Goal: Information Seeking & Learning: Check status

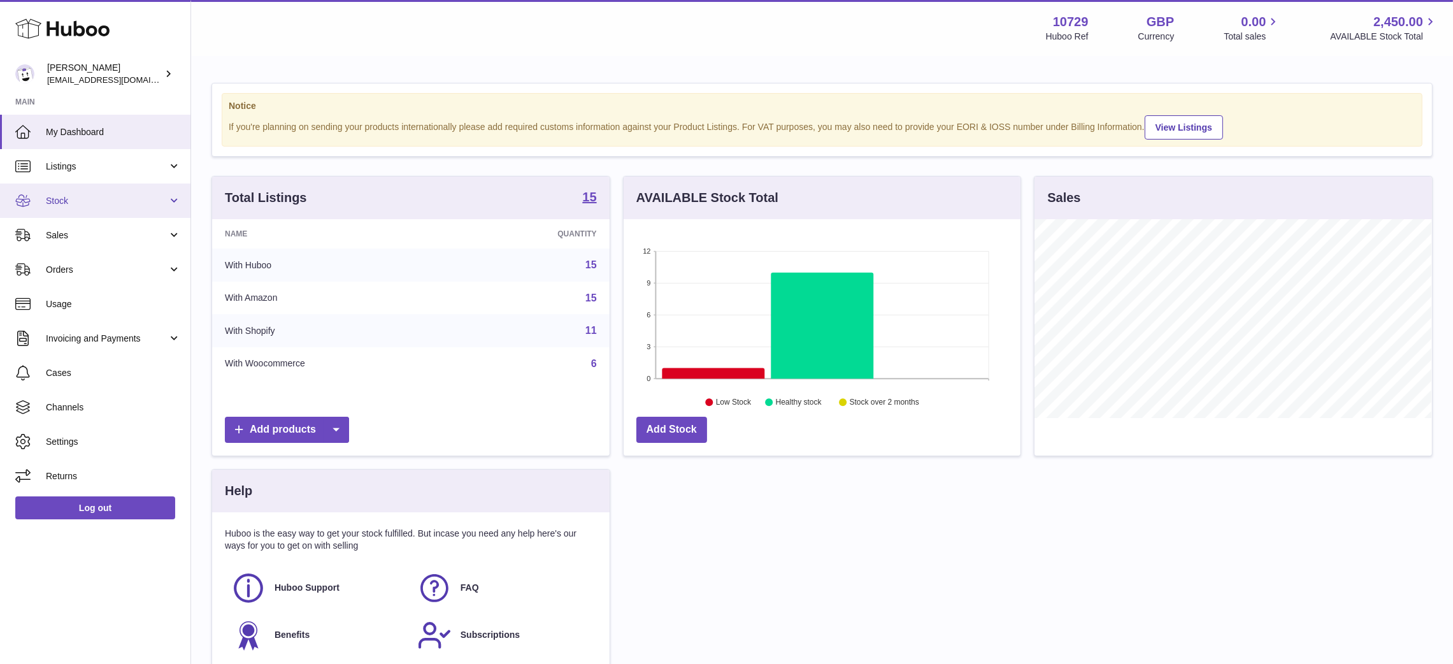
click at [93, 205] on span "Stock" at bounding box center [107, 201] width 122 height 12
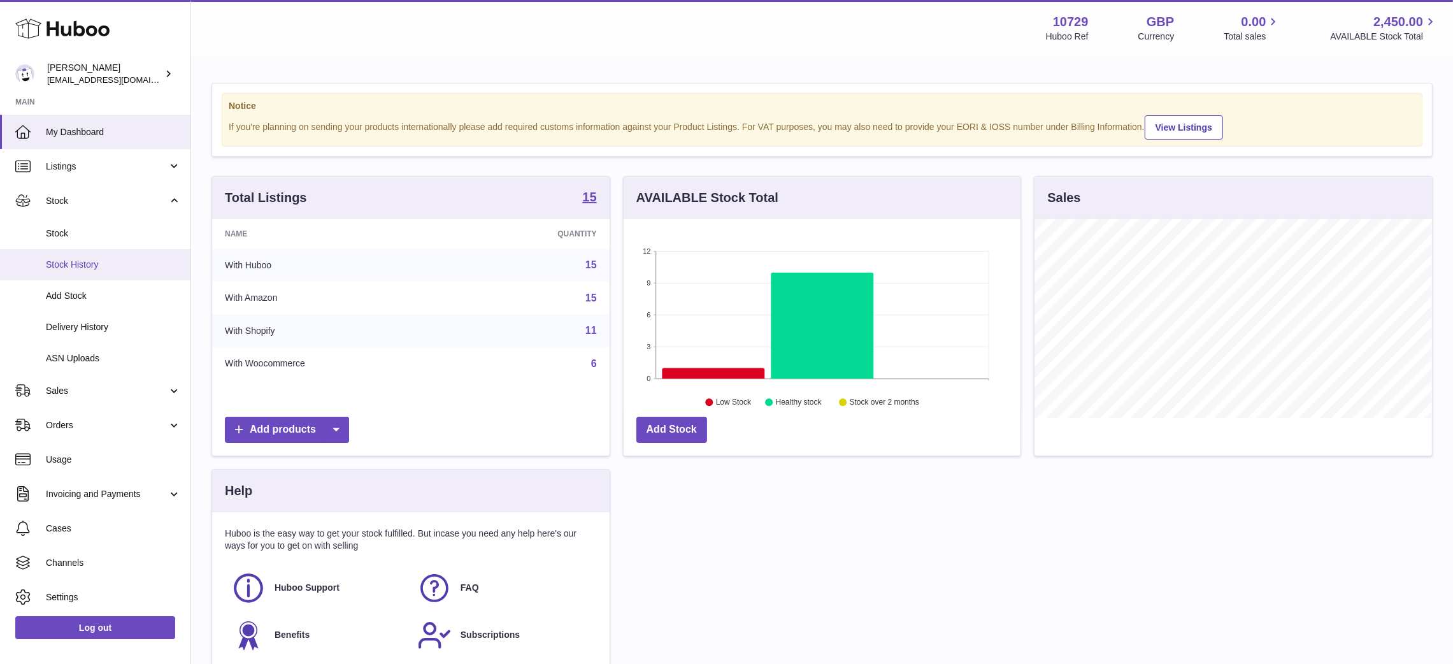
click at [94, 264] on span "Stock History" at bounding box center [113, 265] width 135 height 12
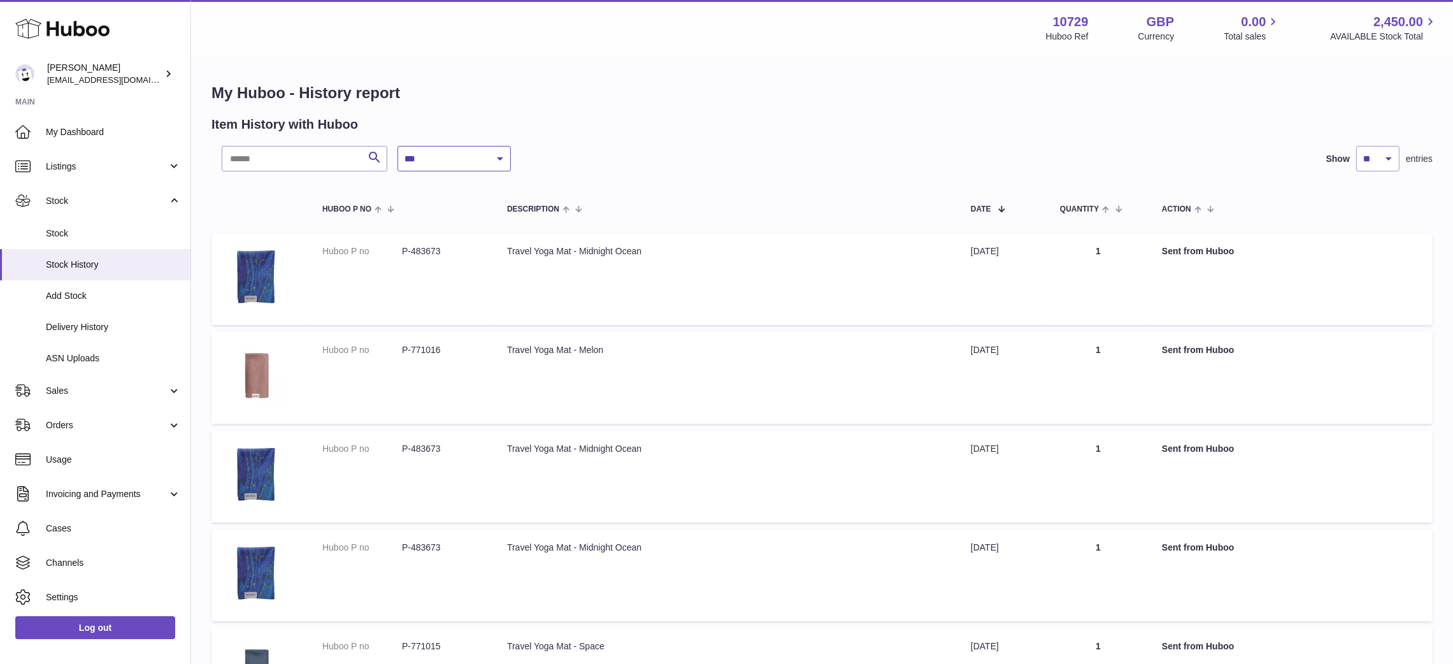
click at [430, 152] on select "**********" at bounding box center [454, 158] width 113 height 25
select select "*"
click at [398, 146] on select "**********" at bounding box center [454, 158] width 113 height 25
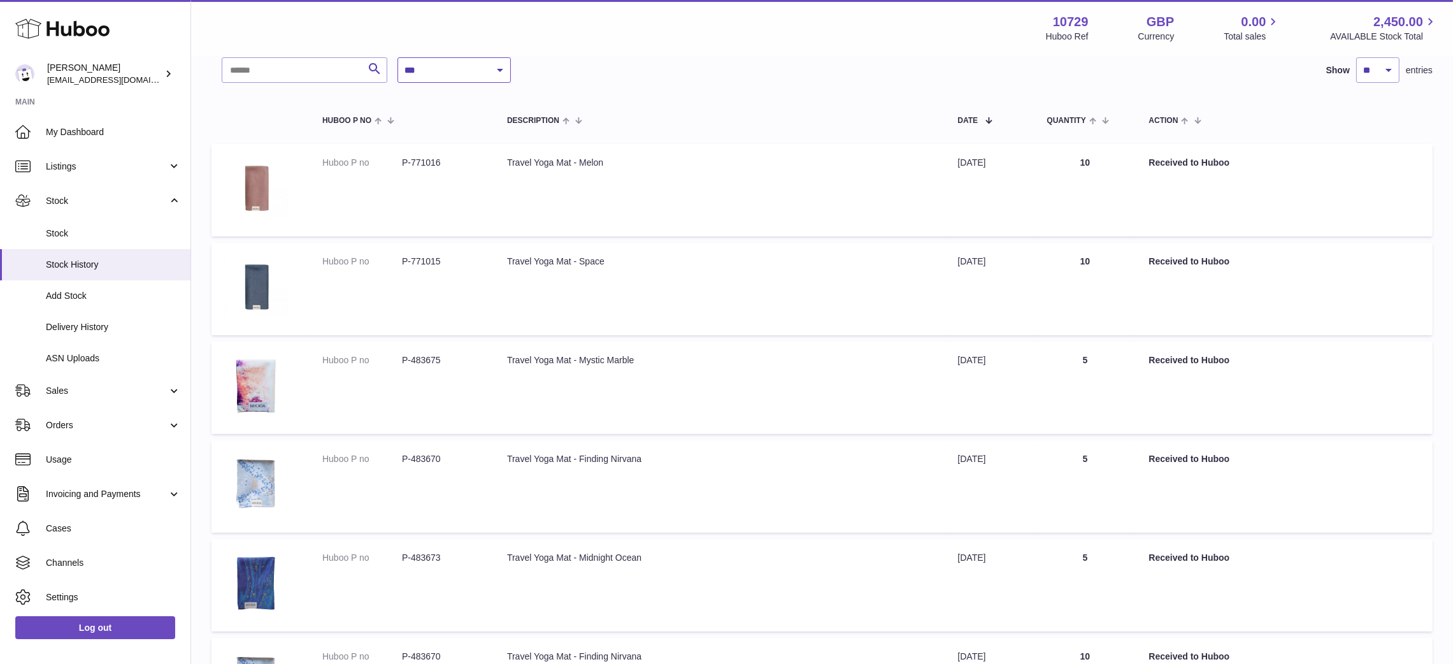
scroll to position [90, 0]
click at [85, 326] on span "Delivery History" at bounding box center [113, 327] width 135 height 12
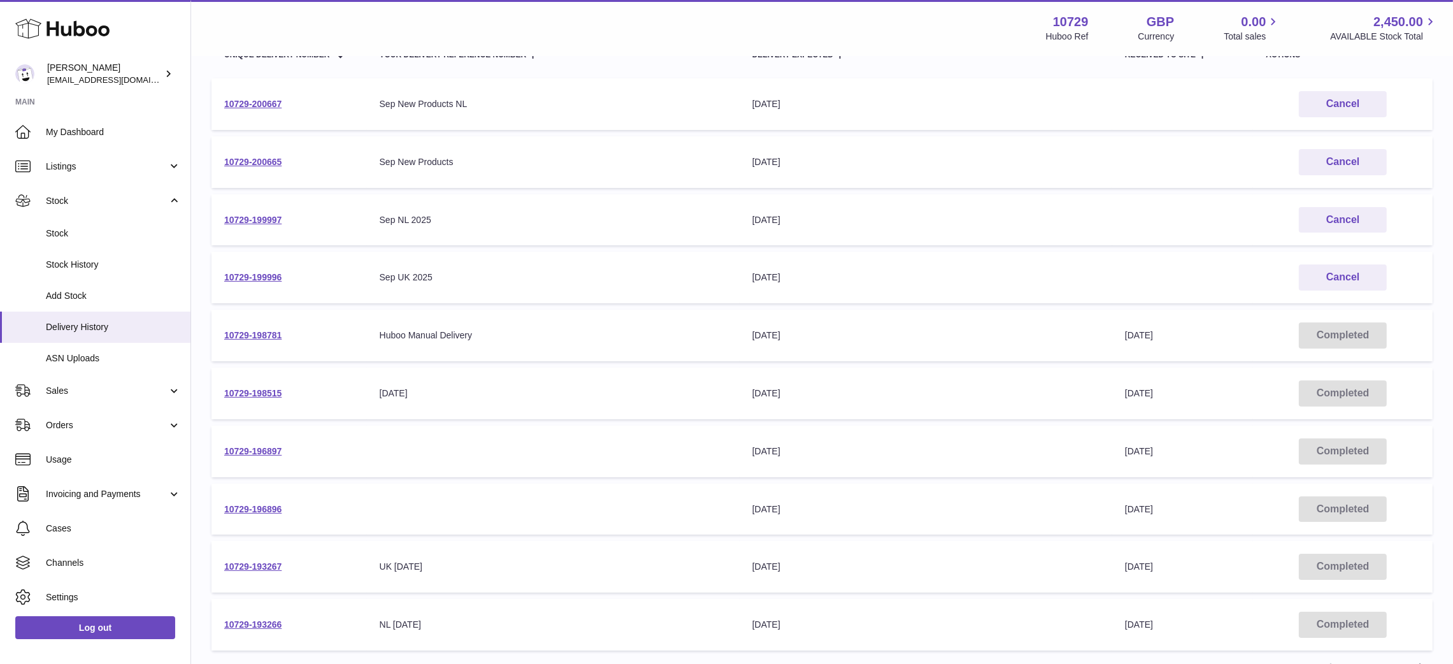
scroll to position [175, 0]
click at [241, 397] on td "10729-198515" at bounding box center [289, 393] width 155 height 52
click at [243, 397] on td "10729-198515" at bounding box center [289, 393] width 155 height 52
click at [255, 390] on link "10729-198515" at bounding box center [252, 392] width 57 height 10
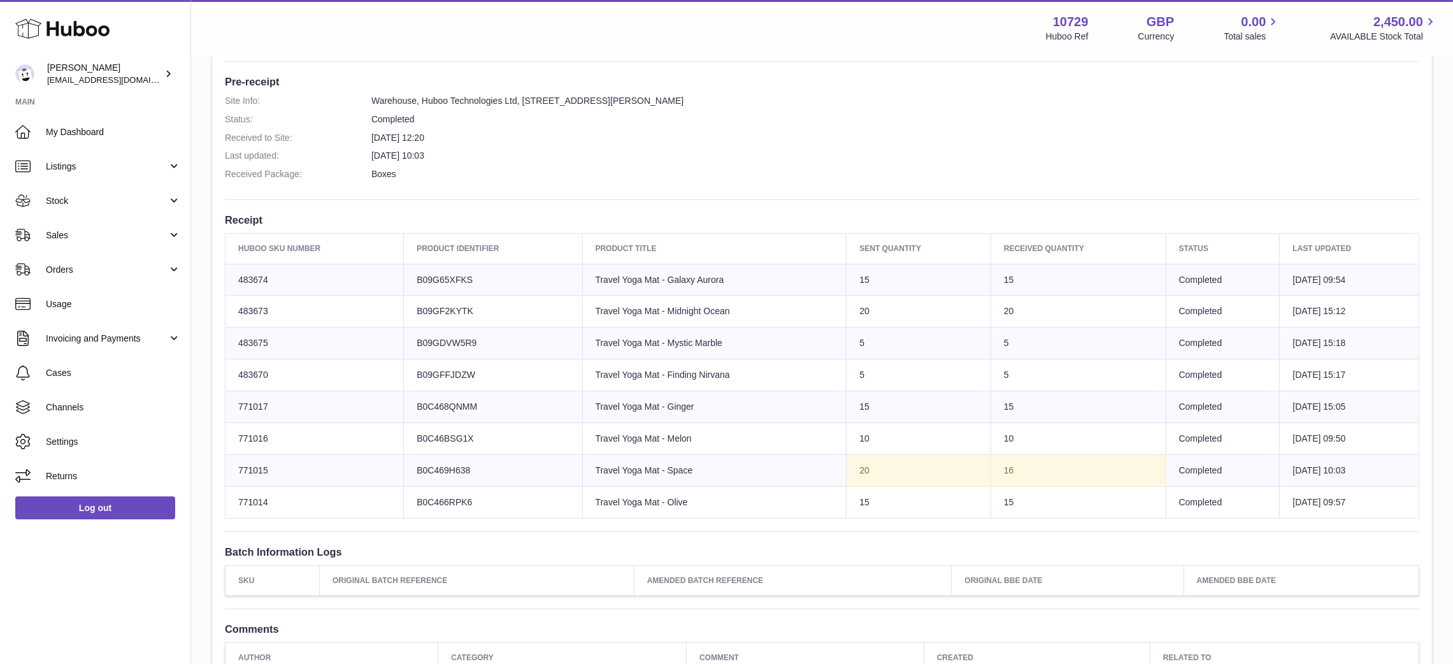
scroll to position [327, 0]
drag, startPoint x: 288, startPoint y: 281, endPoint x: 236, endPoint y: 280, distance: 52.2
click at [236, 280] on td "Huboo SKU Number 483674" at bounding box center [315, 278] width 178 height 32
copy td "483674"
drag, startPoint x: 275, startPoint y: 312, endPoint x: 230, endPoint y: 304, distance: 45.2
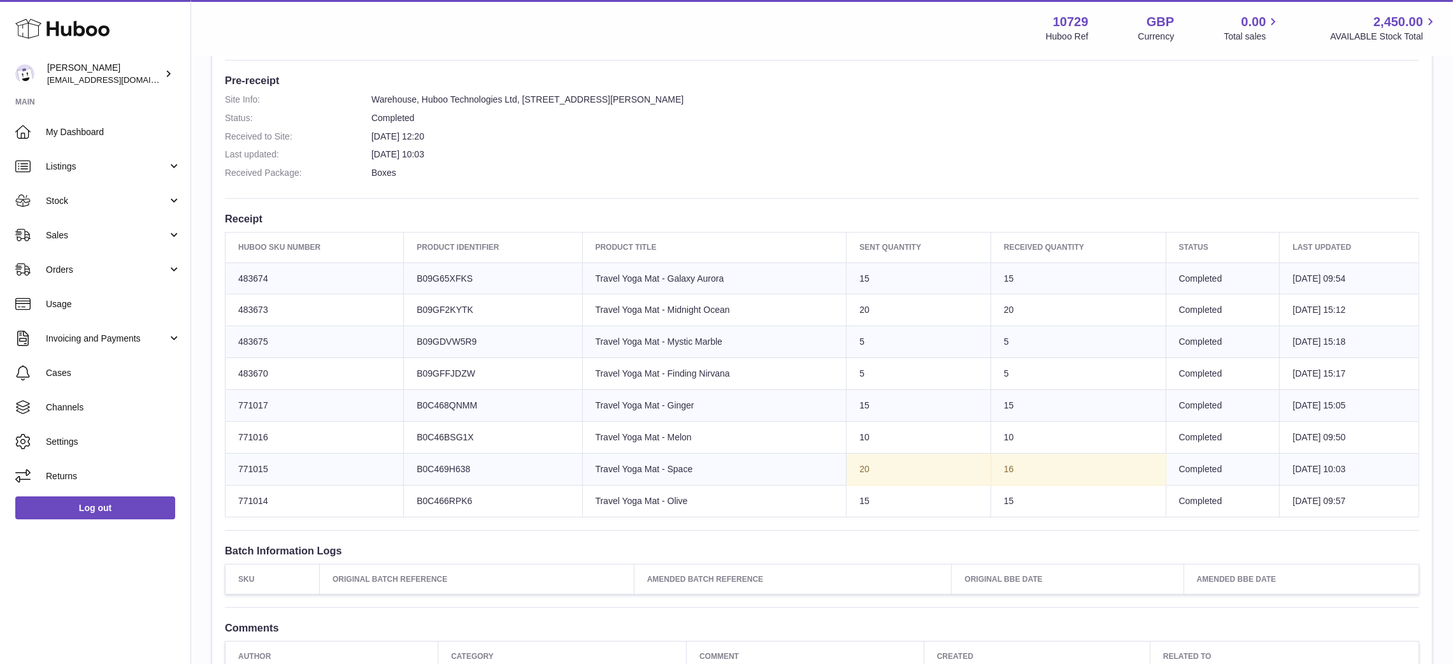
click at [230, 304] on td "Huboo SKU Number 483673" at bounding box center [315, 310] width 178 height 32
copy td "483673"
drag, startPoint x: 291, startPoint y: 350, endPoint x: 223, endPoint y: 339, distance: 69.0
click at [223, 339] on div "Site Info: 10729-198515 Unit 2, Interplex 16 Ash Ridge Road Bradley Stoke BS32 …" at bounding box center [822, 243] width 1220 height 888
click at [284, 359] on td "Huboo SKU Number 483670" at bounding box center [315, 374] width 178 height 32
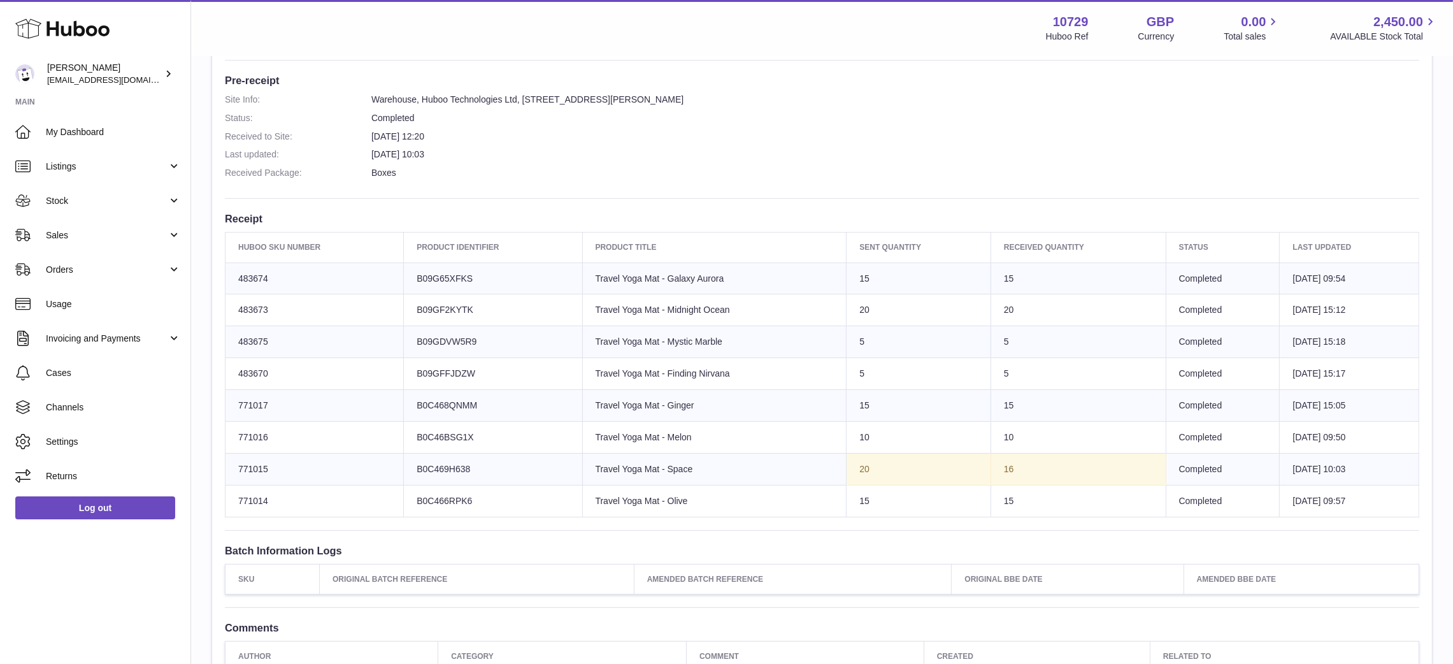
drag, startPoint x: 285, startPoint y: 331, endPoint x: 227, endPoint y: 342, distance: 59.1
click at [227, 342] on td "Huboo SKU Number 483675" at bounding box center [315, 342] width 178 height 32
copy td "483675"
drag, startPoint x: 284, startPoint y: 375, endPoint x: 232, endPoint y: 368, distance: 52.0
click at [232, 368] on td "Huboo SKU Number 483670" at bounding box center [315, 374] width 178 height 32
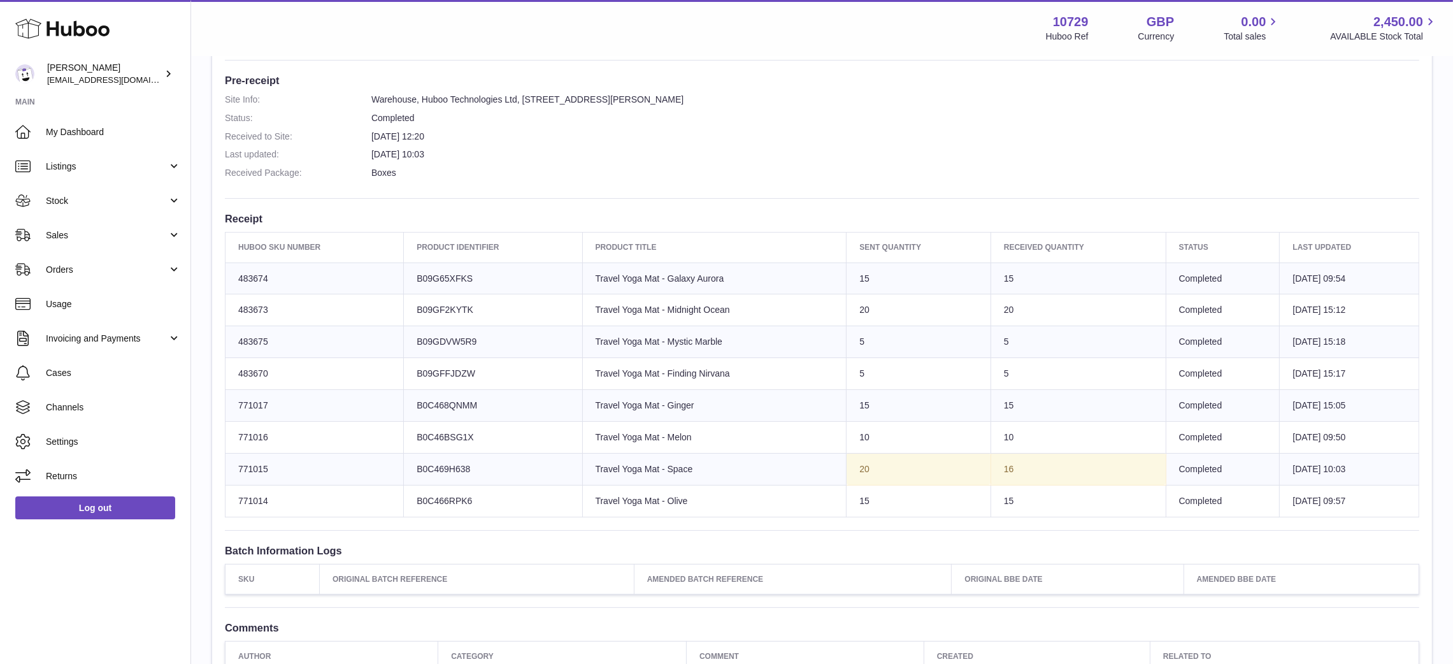
drag, startPoint x: 267, startPoint y: 403, endPoint x: 232, endPoint y: 401, distance: 35.1
click at [232, 401] on td "Huboo SKU Number 771017" at bounding box center [315, 406] width 178 height 32
copy td "771017"
click at [523, 147] on dl "Site Info: Warehouse, Huboo Technologies Ltd, Unit 2, More Plus Central Park, H…" at bounding box center [822, 140] width 1195 height 92
drag, startPoint x: 281, startPoint y: 435, endPoint x: 234, endPoint y: 432, distance: 47.3
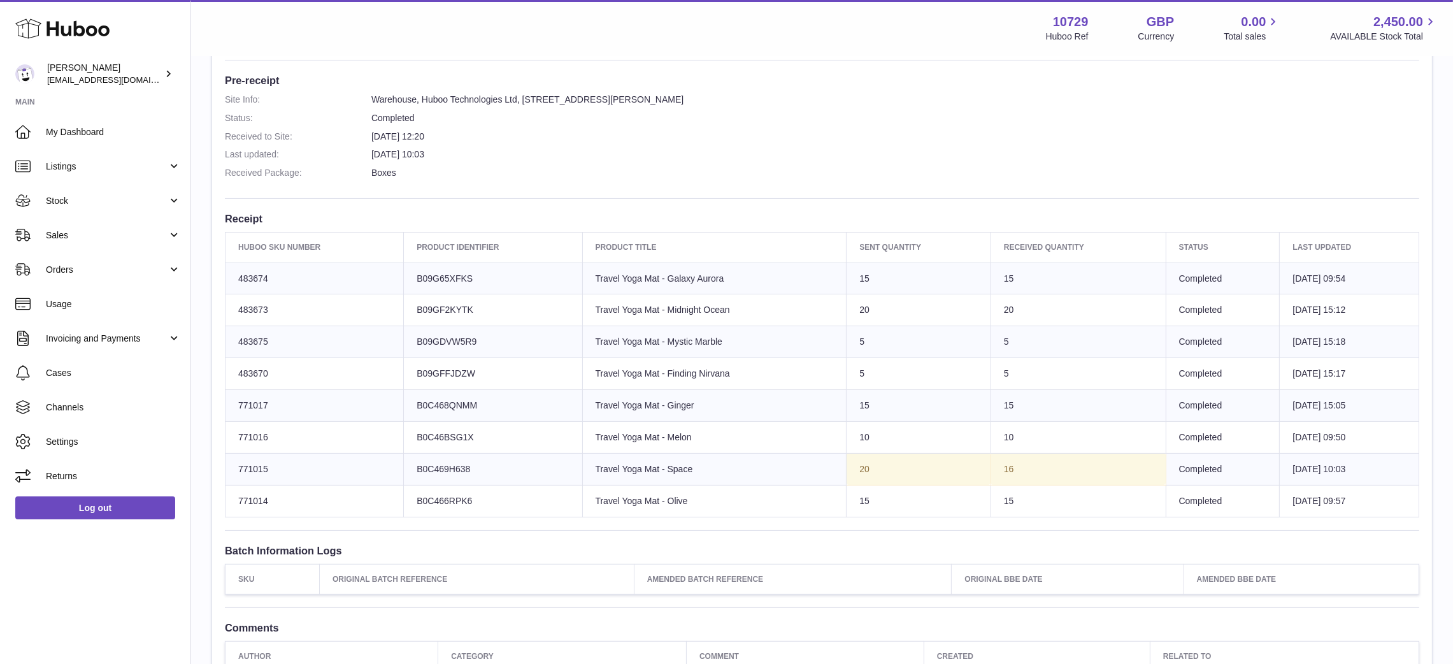
click at [234, 432] on td "Huboo SKU Number 771016" at bounding box center [315, 437] width 178 height 32
copy td "771016"
drag, startPoint x: 270, startPoint y: 473, endPoint x: 228, endPoint y: 472, distance: 41.4
click at [228, 472] on td "Huboo SKU Number 771015" at bounding box center [315, 469] width 178 height 32
copy td "771015"
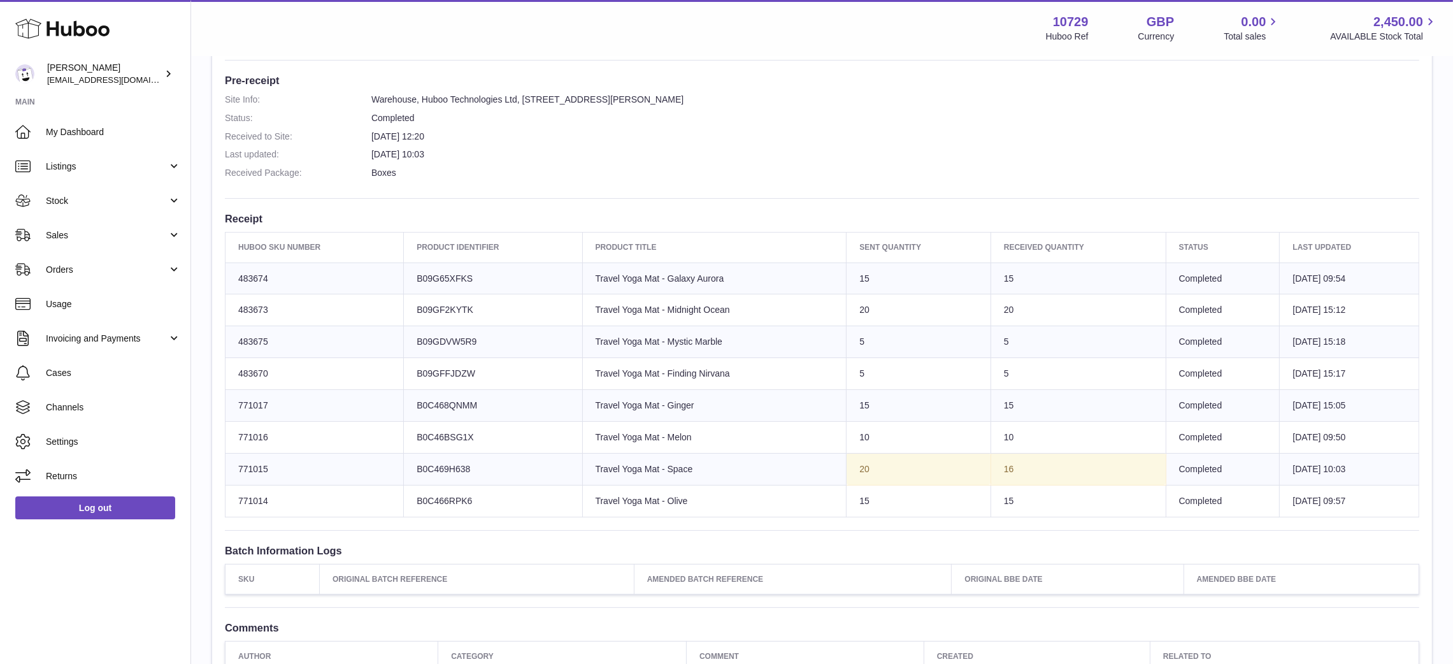
click at [257, 277] on td "Huboo SKU Number 483674" at bounding box center [315, 278] width 178 height 32
copy td "483674"
click at [514, 182] on dl "Site Info: Warehouse, Huboo Technologies Ltd, Unit 2, More Plus Central Park, H…" at bounding box center [822, 140] width 1195 height 92
click at [114, 199] on span "Stock" at bounding box center [107, 201] width 122 height 12
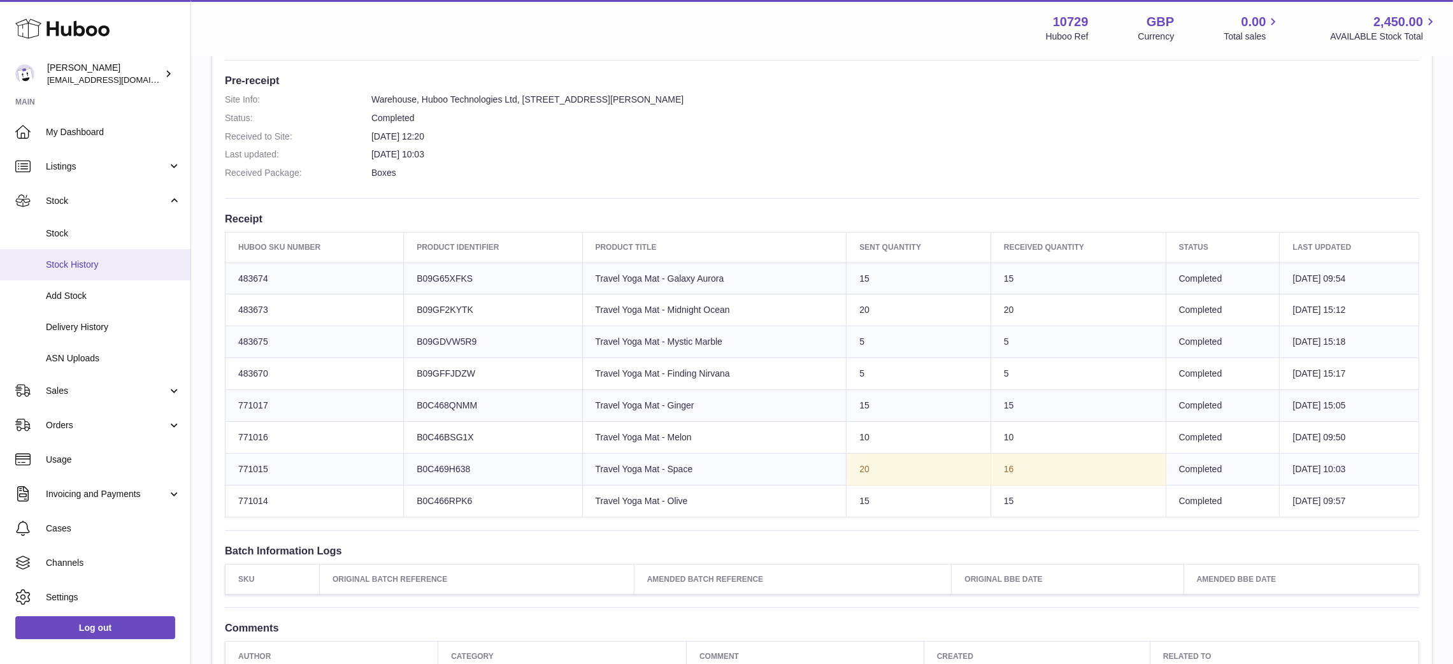
click at [115, 259] on span "Stock History" at bounding box center [113, 265] width 135 height 12
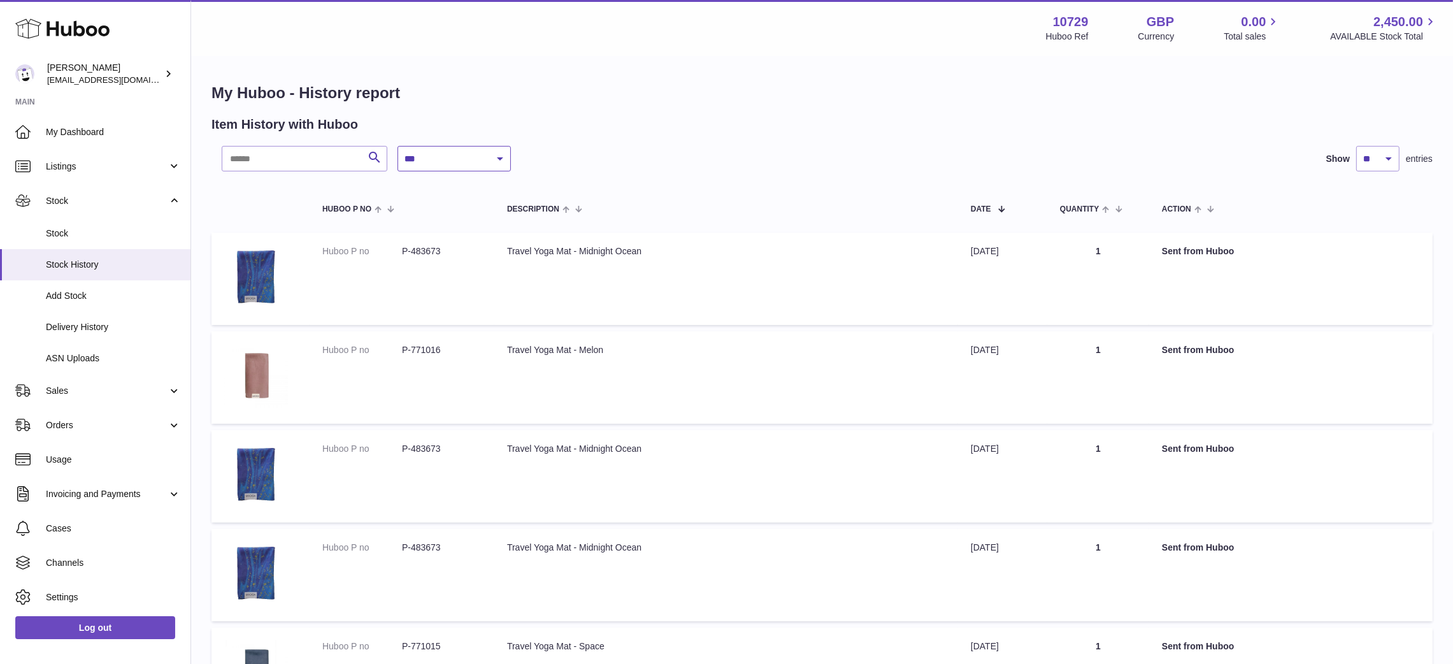
click at [457, 152] on select "**********" at bounding box center [454, 158] width 113 height 25
select select "*"
click at [398, 146] on select "**********" at bounding box center [454, 158] width 113 height 25
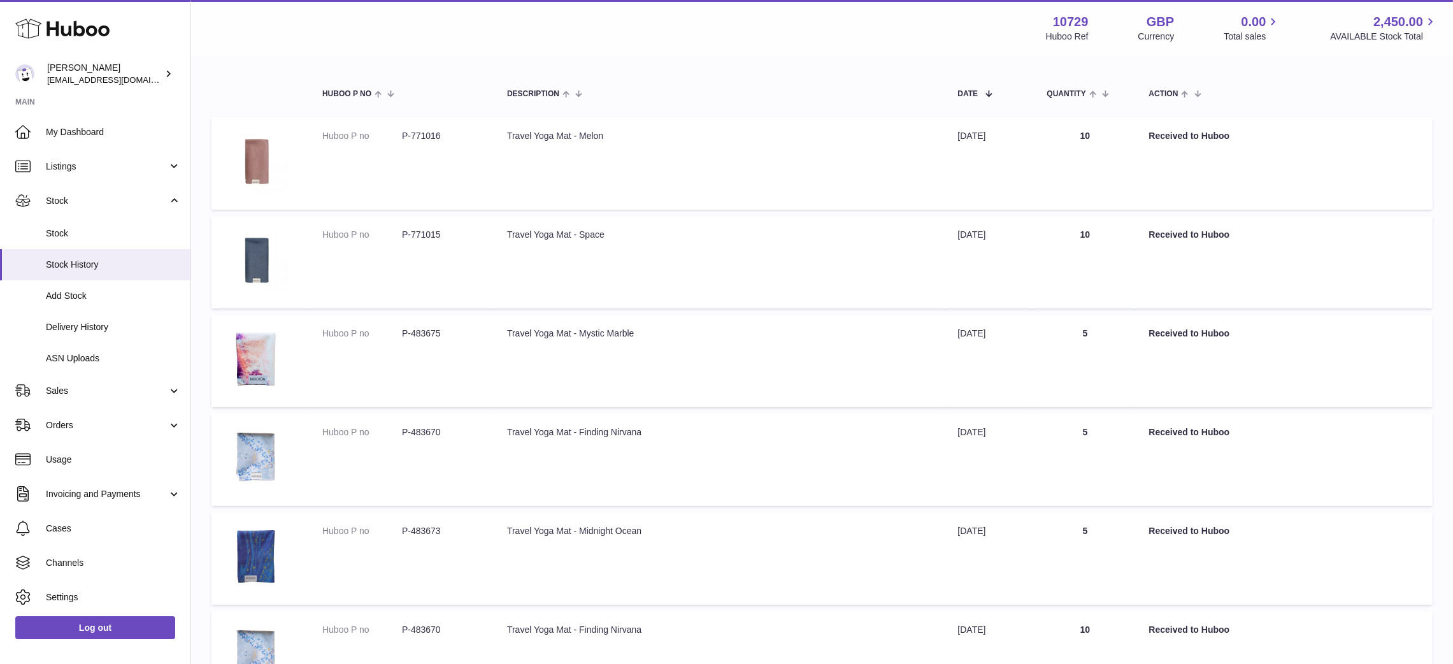
scroll to position [114, 0]
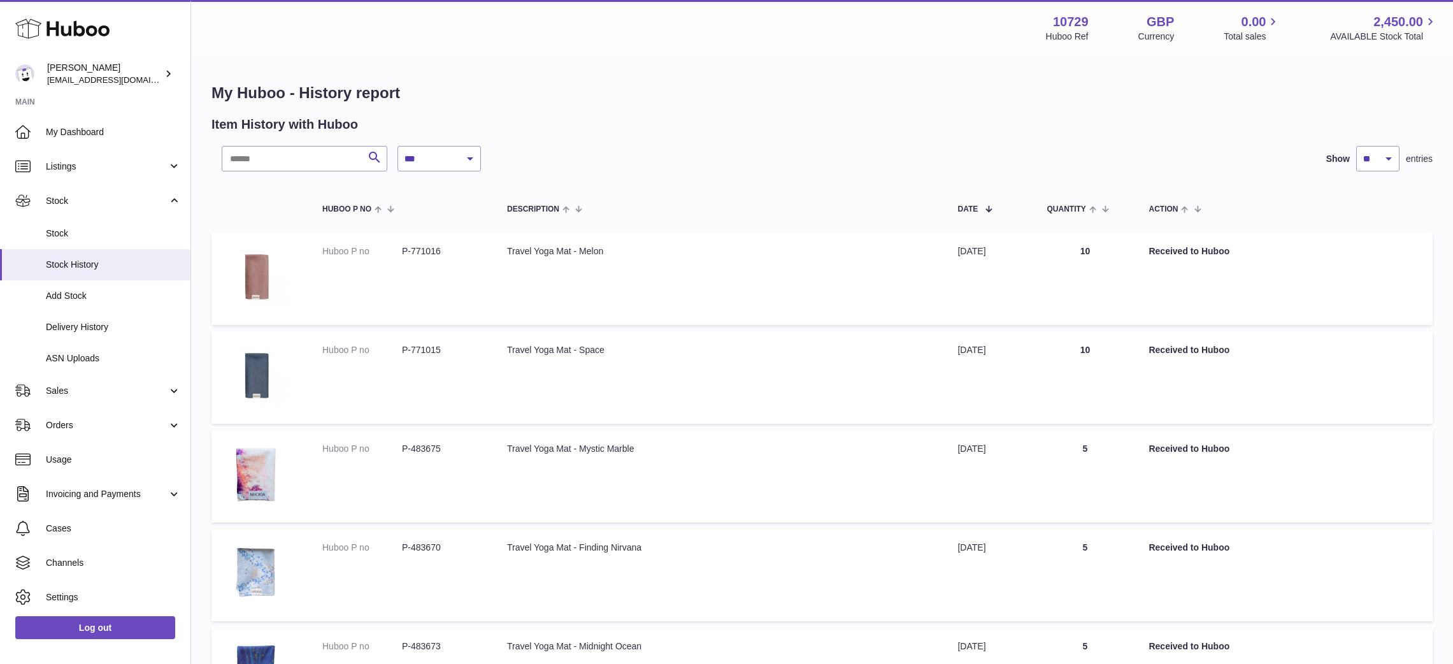
select select "*"
click at [457, 160] on select "**********" at bounding box center [454, 158] width 113 height 25
click at [398, 146] on select "**********" at bounding box center [454, 158] width 113 height 25
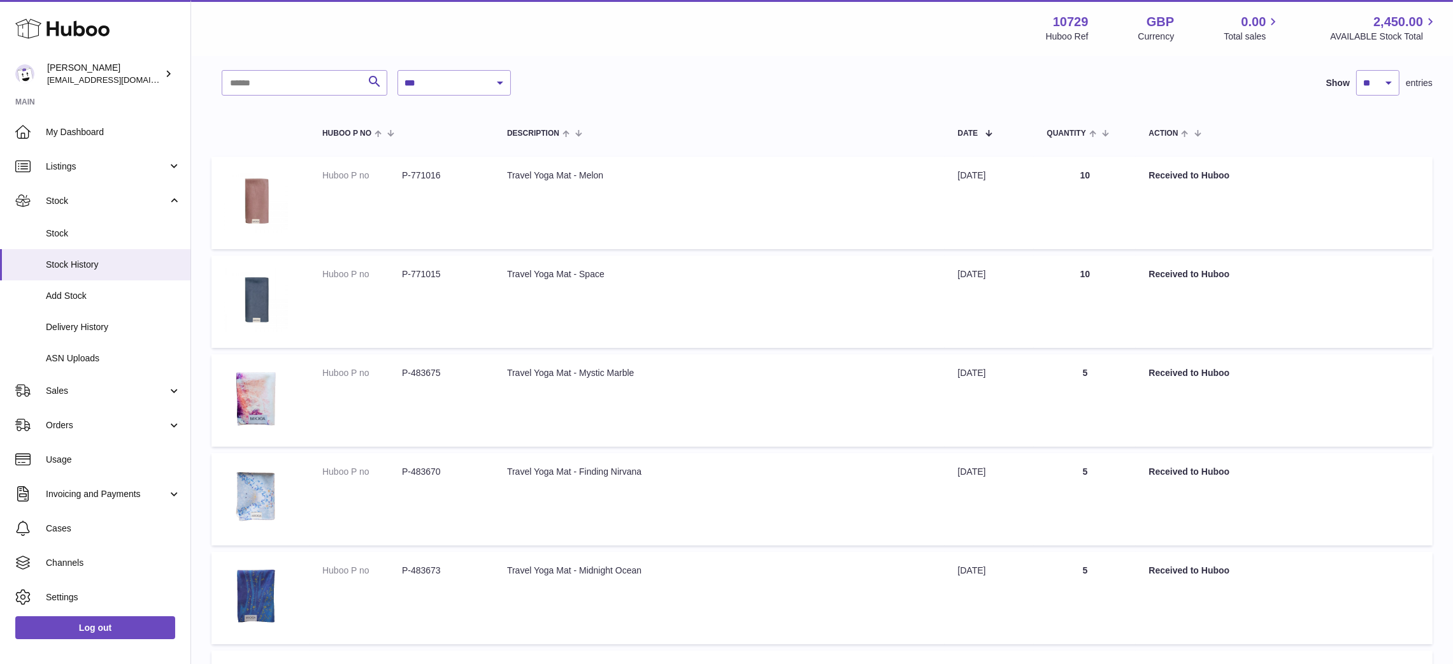
scroll to position [75, 0]
drag, startPoint x: 1010, startPoint y: 331, endPoint x: 1010, endPoint y: 304, distance: 27.4
click at [1010, 304] on td "Date 26th Sep 2025" at bounding box center [989, 302] width 89 height 92
click at [92, 238] on span "Stock" at bounding box center [113, 233] width 135 height 12
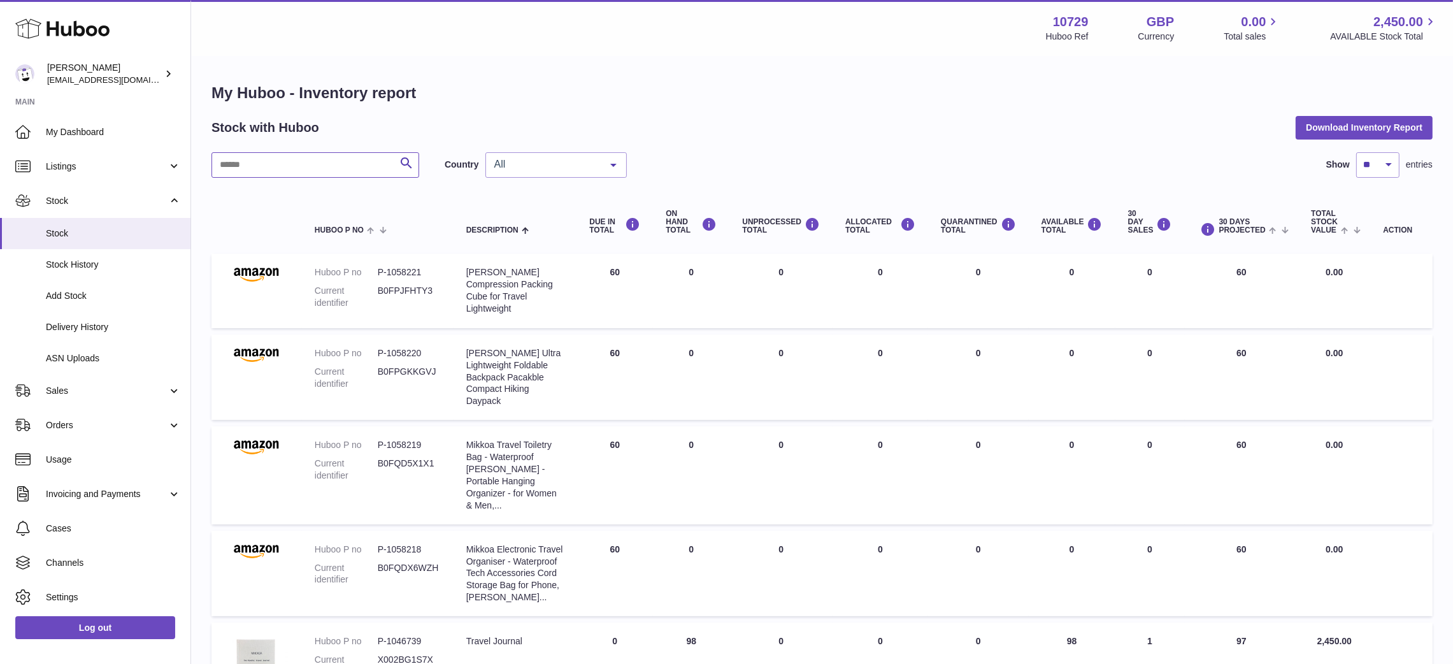
click at [347, 164] on input "text" at bounding box center [316, 164] width 208 height 25
click at [275, 163] on input "text" at bounding box center [316, 164] width 208 height 25
paste input "******"
type input "******"
